Goal: Download file/media

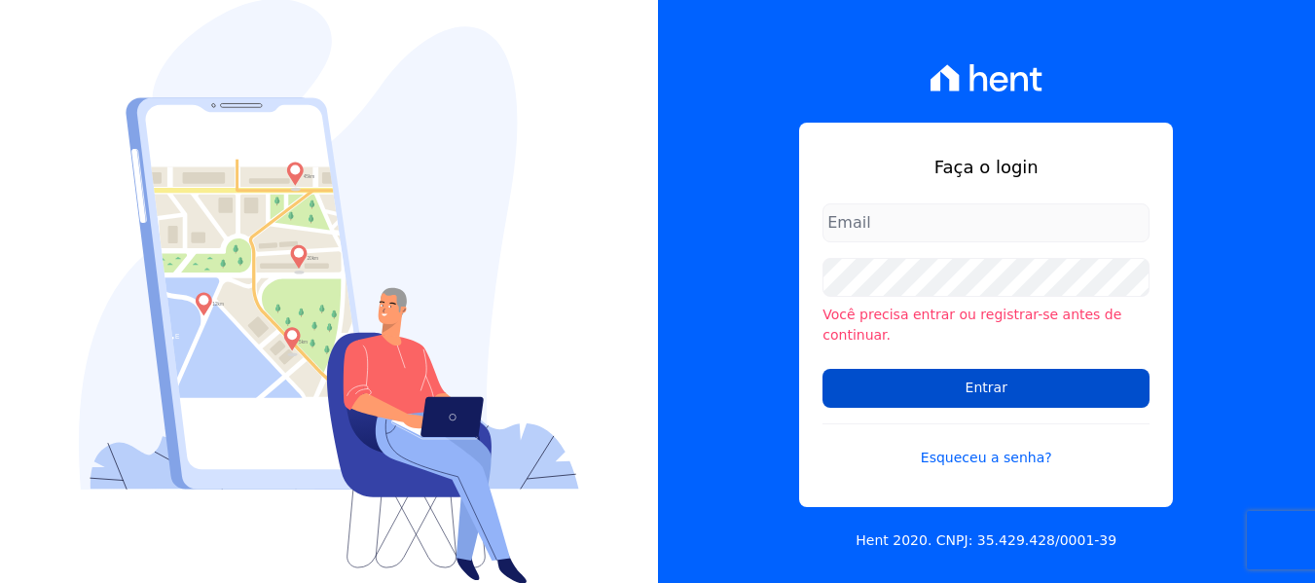
type input "[PERSON_NAME][EMAIL_ADDRESS][DOMAIN_NAME]"
click at [978, 386] on input "Entrar" at bounding box center [985, 388] width 327 height 39
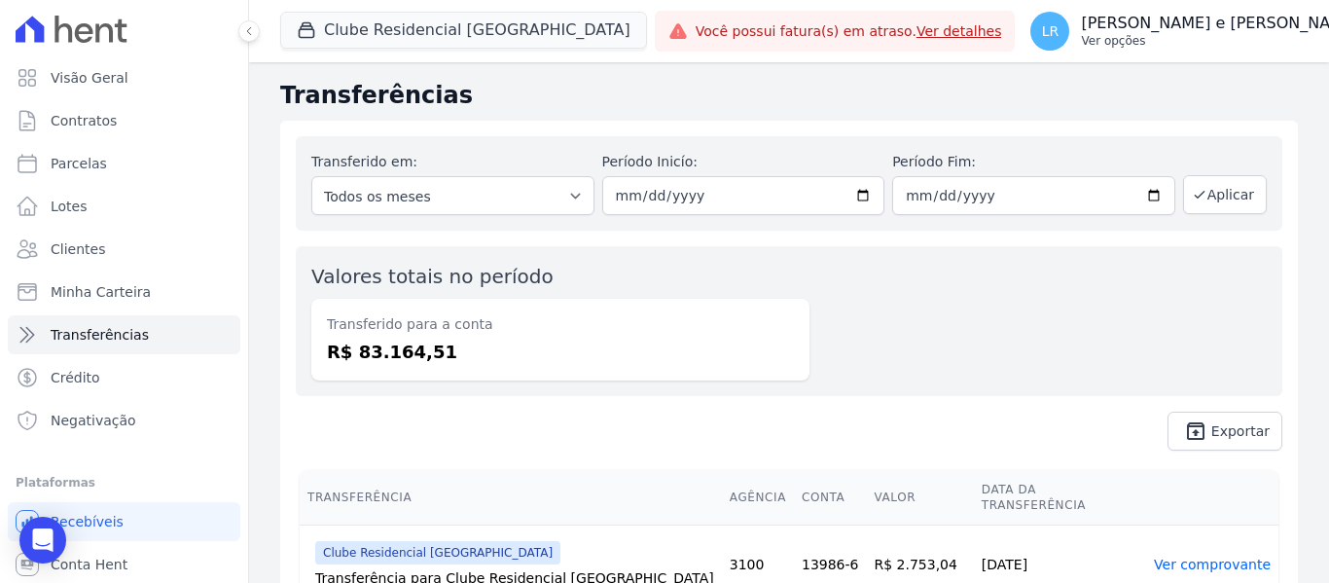
click at [1188, 26] on p "[PERSON_NAME] e [PERSON_NAME]" at bounding box center [1220, 23] width 278 height 19
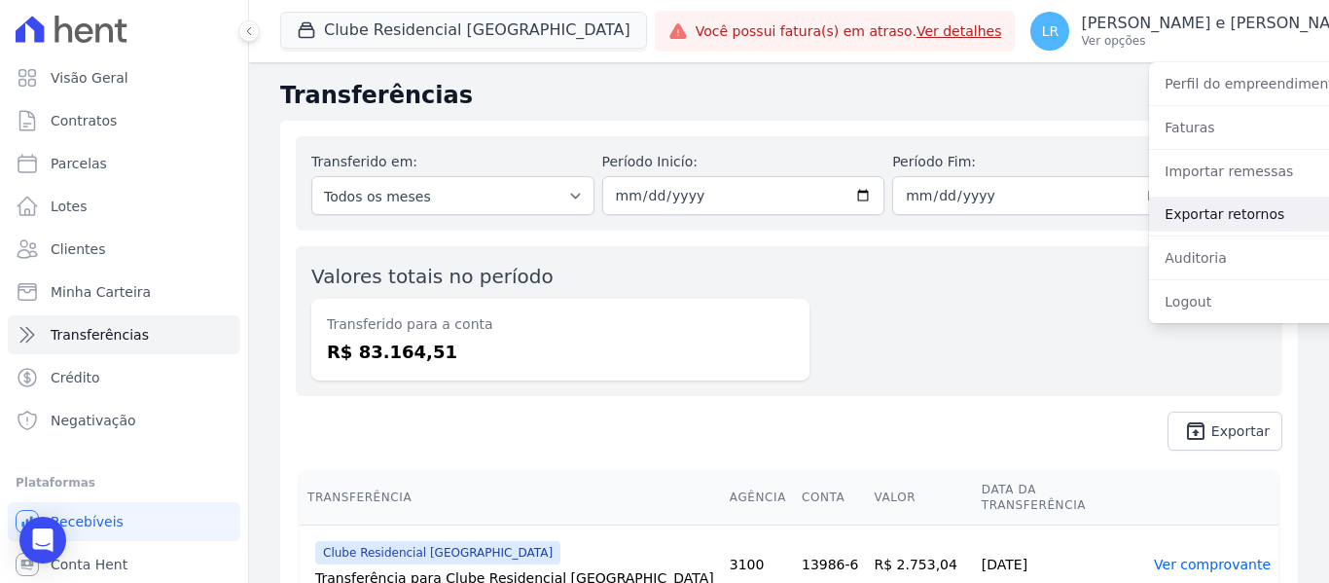
click at [1149, 205] on link "Exportar retornos" at bounding box center [1273, 214] width 249 height 35
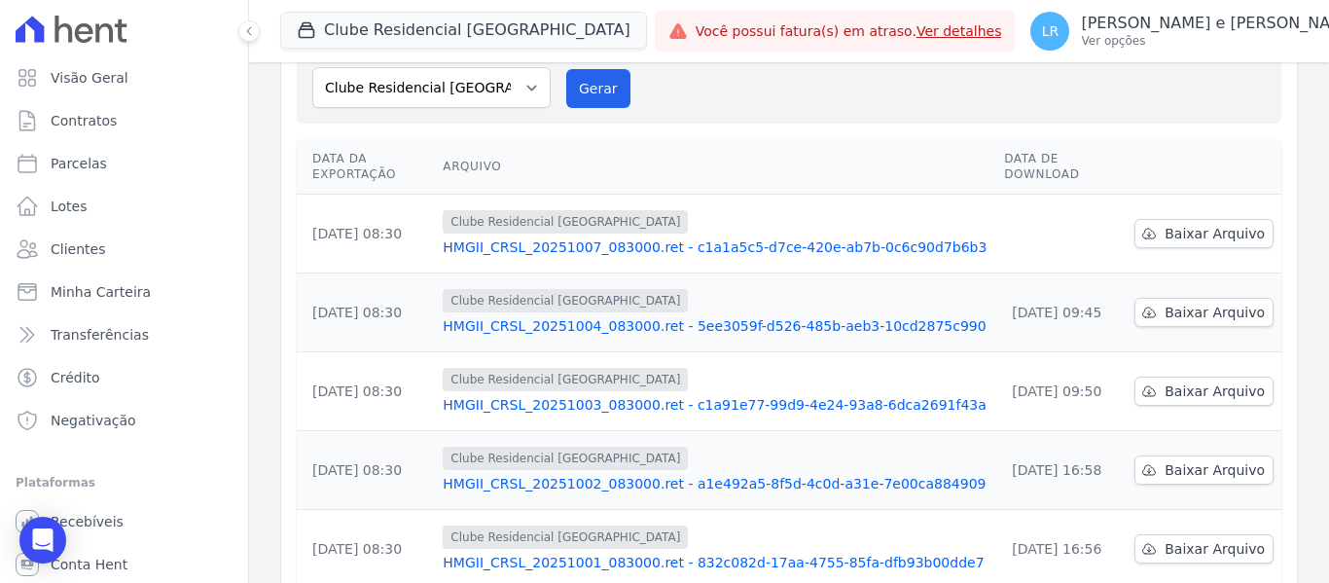
scroll to position [195, 0]
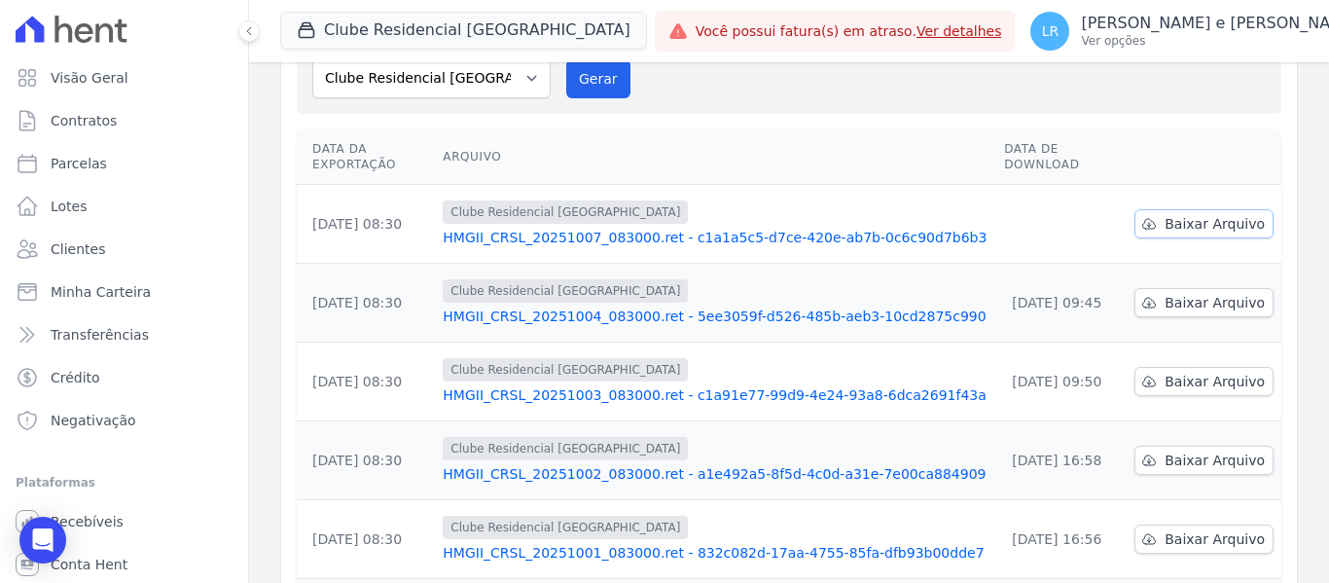
click at [1204, 214] on span "Baixar Arquivo" at bounding box center [1215, 223] width 100 height 19
